Goal: Task Accomplishment & Management: Complete application form

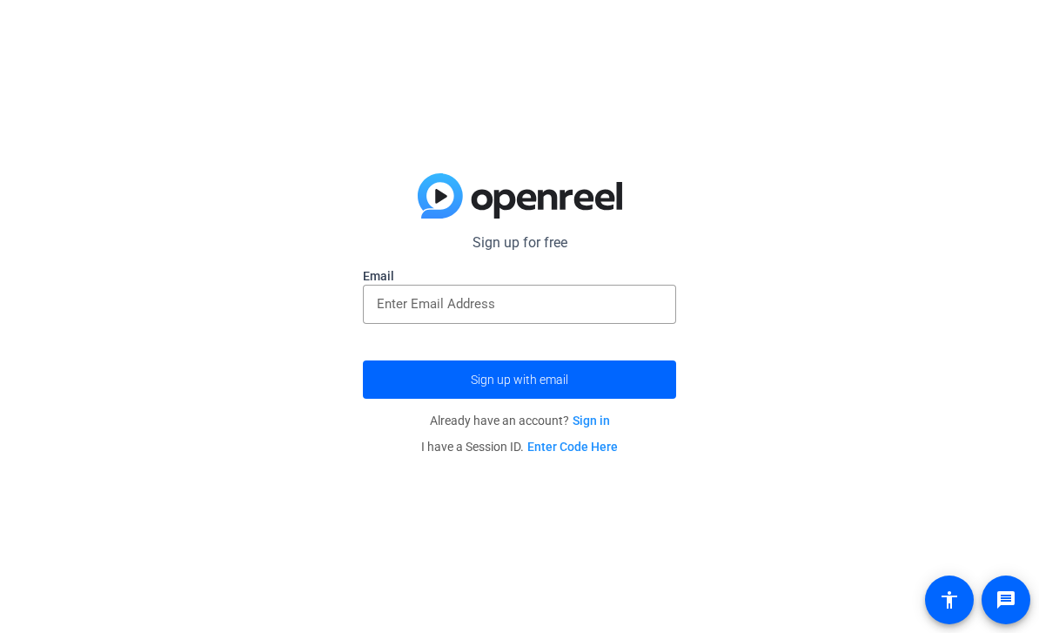
click at [599, 293] on input "email" at bounding box center [520, 303] width 286 height 21
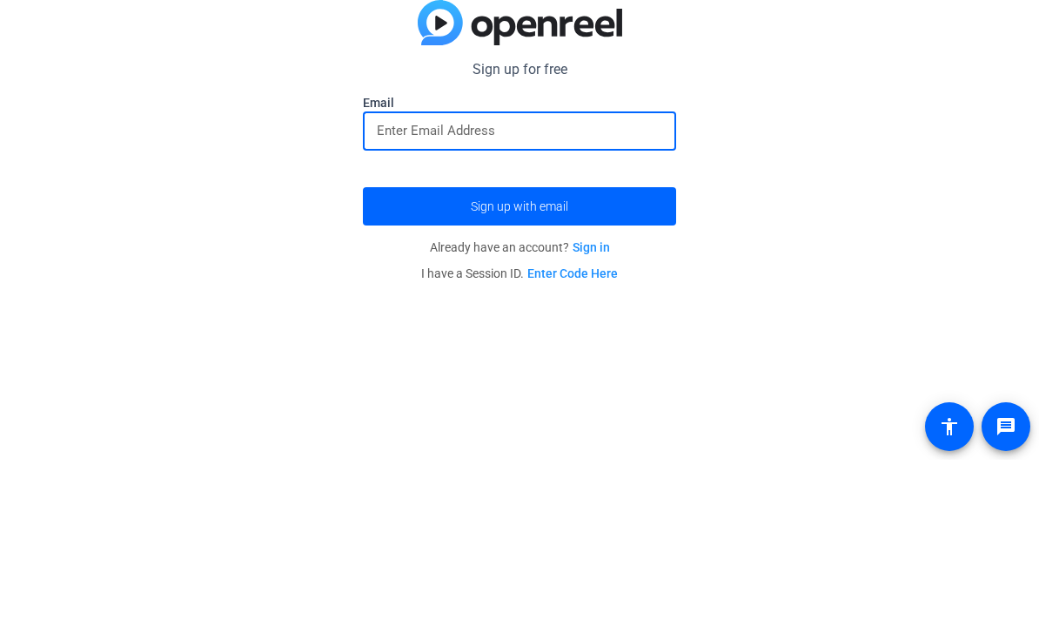
click at [600, 293] on input "email" at bounding box center [520, 303] width 286 height 21
click at [627, 359] on span "submit" at bounding box center [519, 380] width 313 height 42
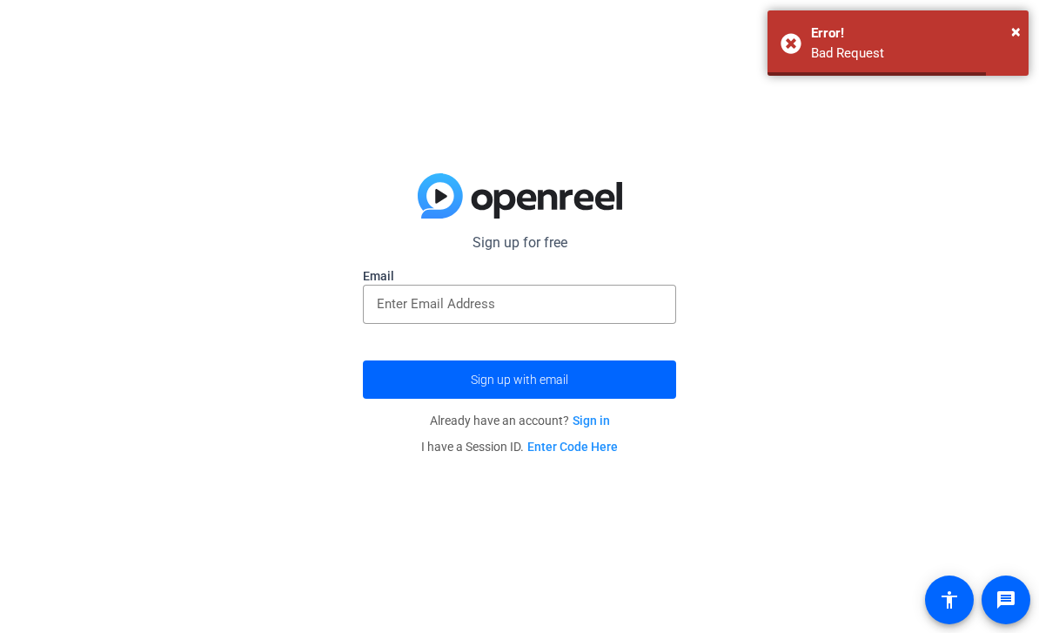
click at [592, 346] on form "Sign up for free Email Sign up with email" at bounding box center [519, 315] width 313 height 166
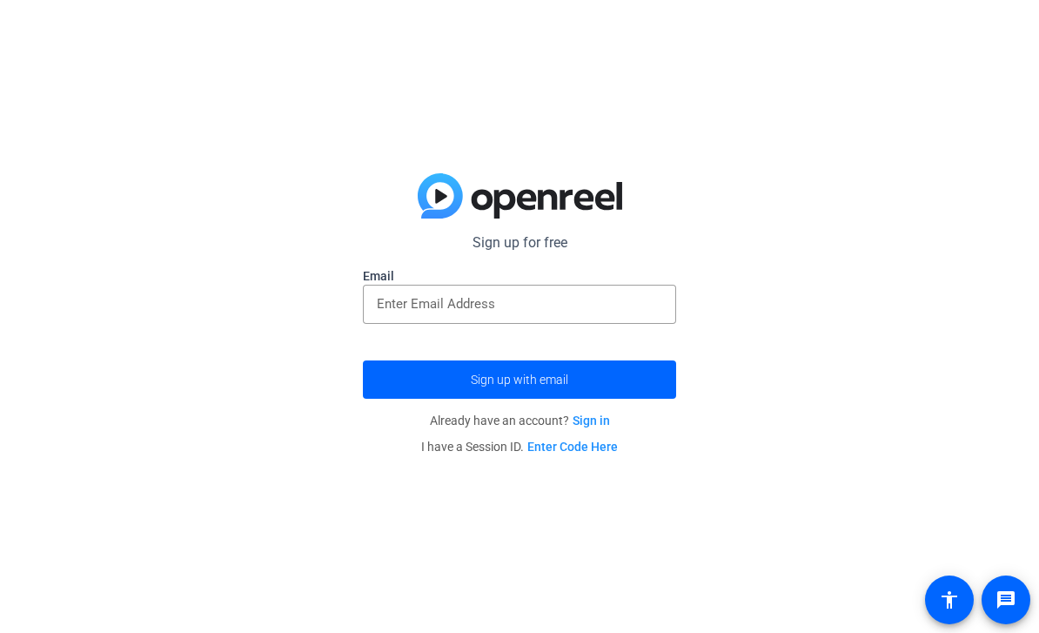
click at [633, 313] on input "email" at bounding box center [520, 303] width 286 height 21
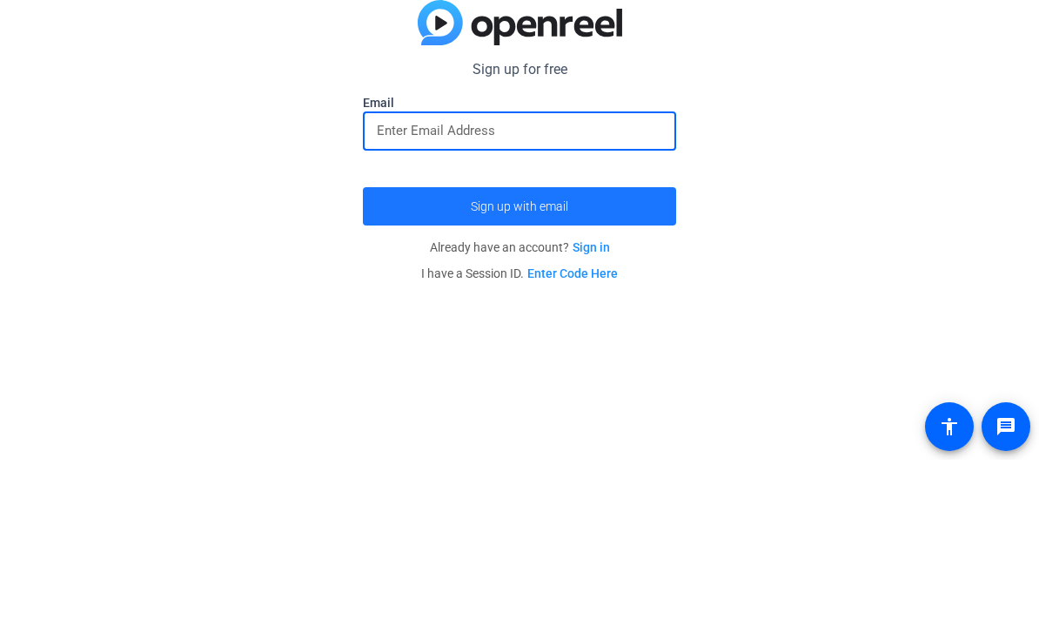
click at [642, 359] on span "submit" at bounding box center [519, 380] width 313 height 42
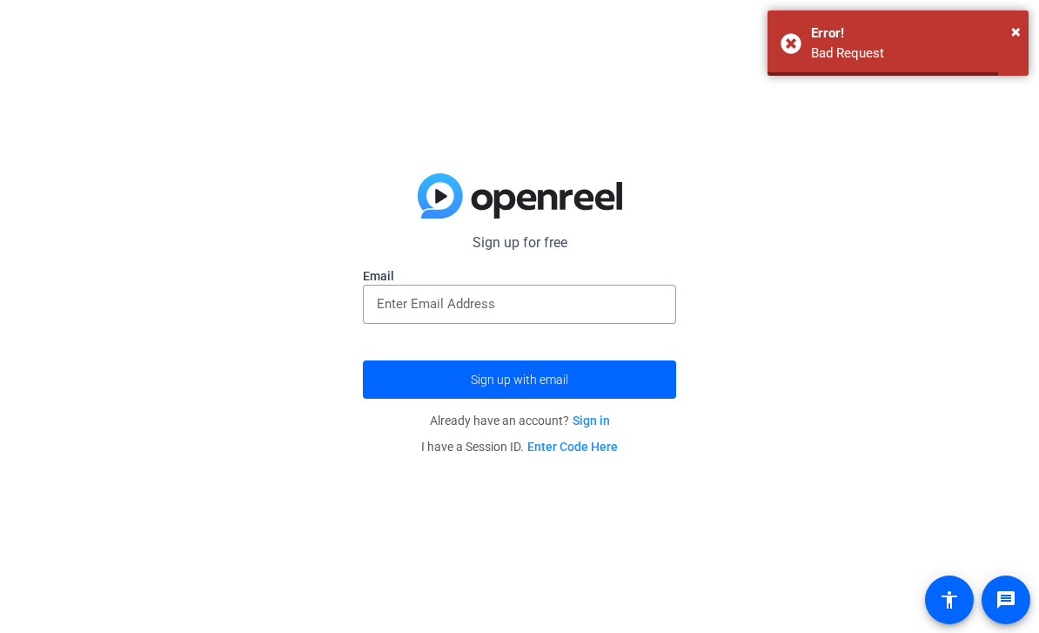
click at [577, 389] on span "submit" at bounding box center [519, 380] width 313 height 42
click at [1026, 18] on div "× Error! Bad Request" at bounding box center [898, 42] width 261 height 65
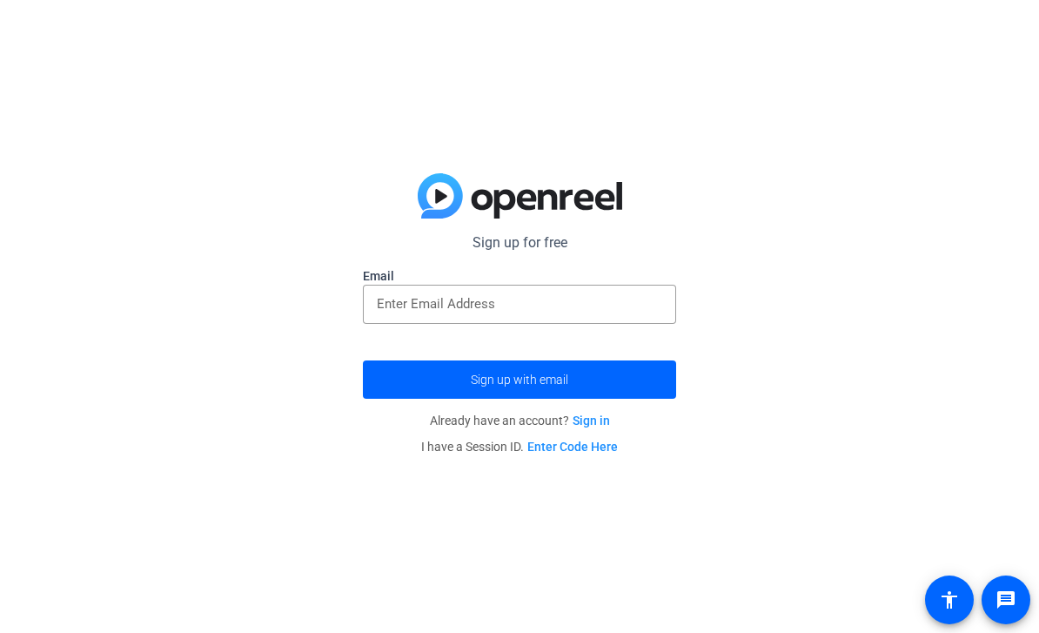
click at [560, 300] on input "email" at bounding box center [520, 303] width 286 height 21
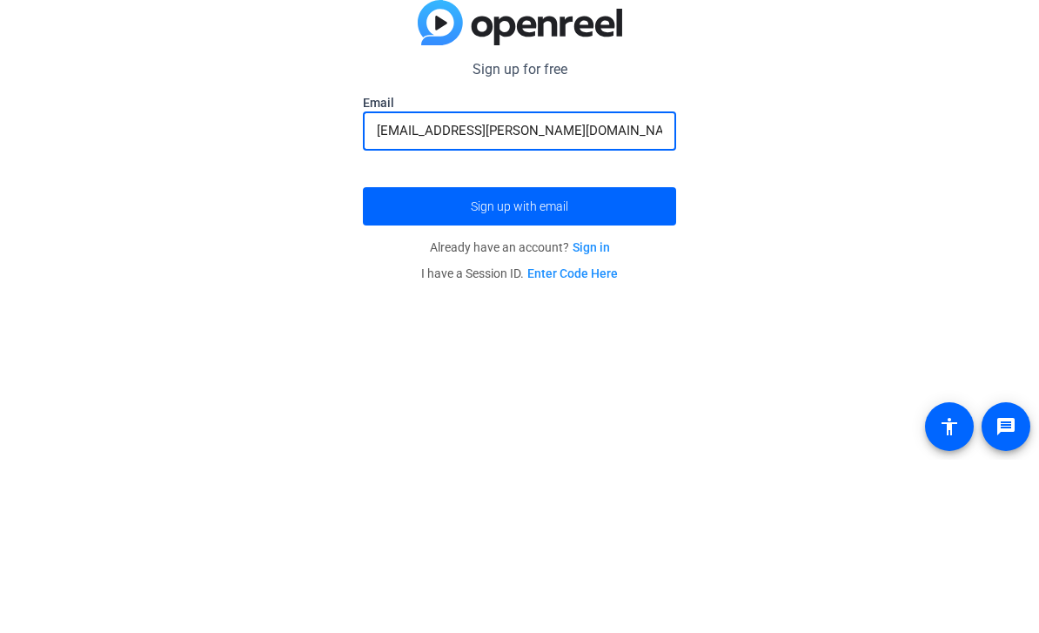
type input "[EMAIL_ADDRESS][PERSON_NAME][DOMAIN_NAME]"
click at [629, 359] on span "submit" at bounding box center [519, 380] width 313 height 42
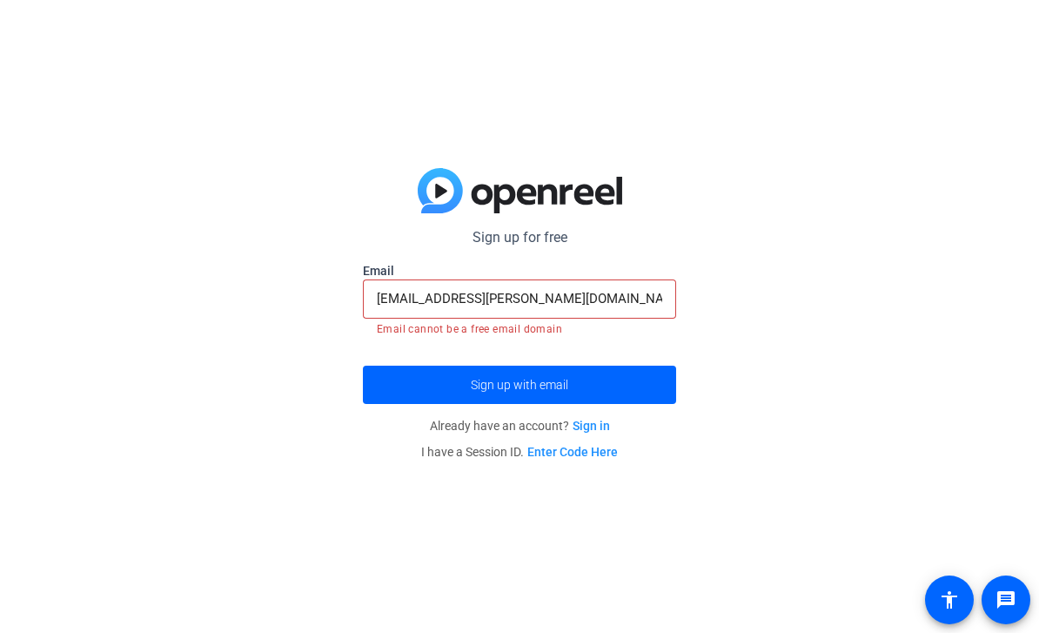
click at [616, 378] on span "submit" at bounding box center [519, 385] width 313 height 42
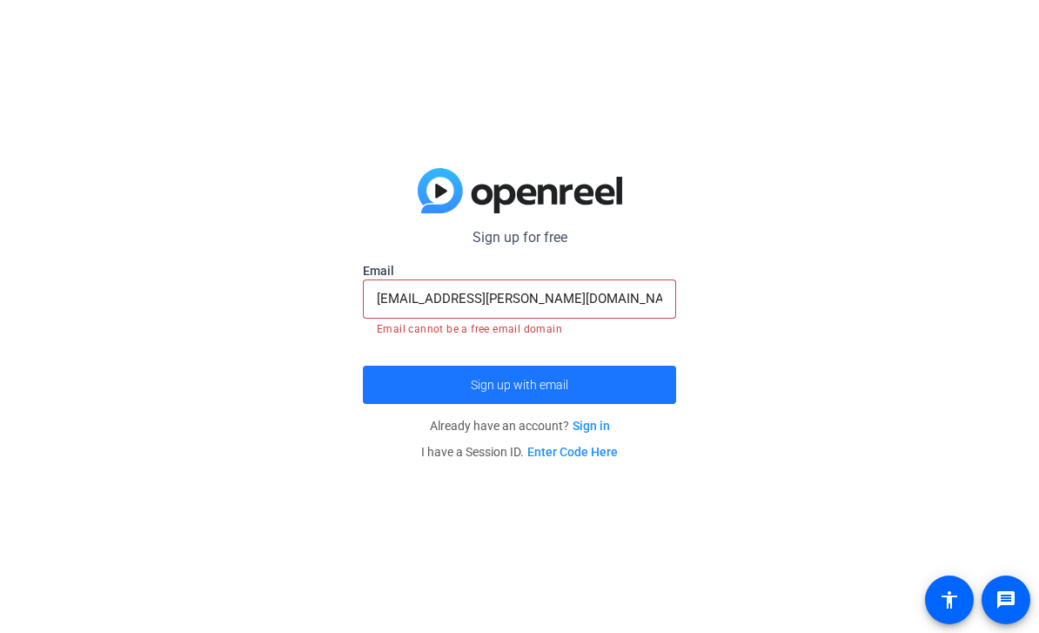
click at [616, 387] on span "submit" at bounding box center [519, 385] width 313 height 42
click at [618, 380] on span "submit" at bounding box center [519, 385] width 313 height 42
click at [612, 383] on span "submit" at bounding box center [519, 385] width 313 height 42
